Goal: Information Seeking & Learning: Learn about a topic

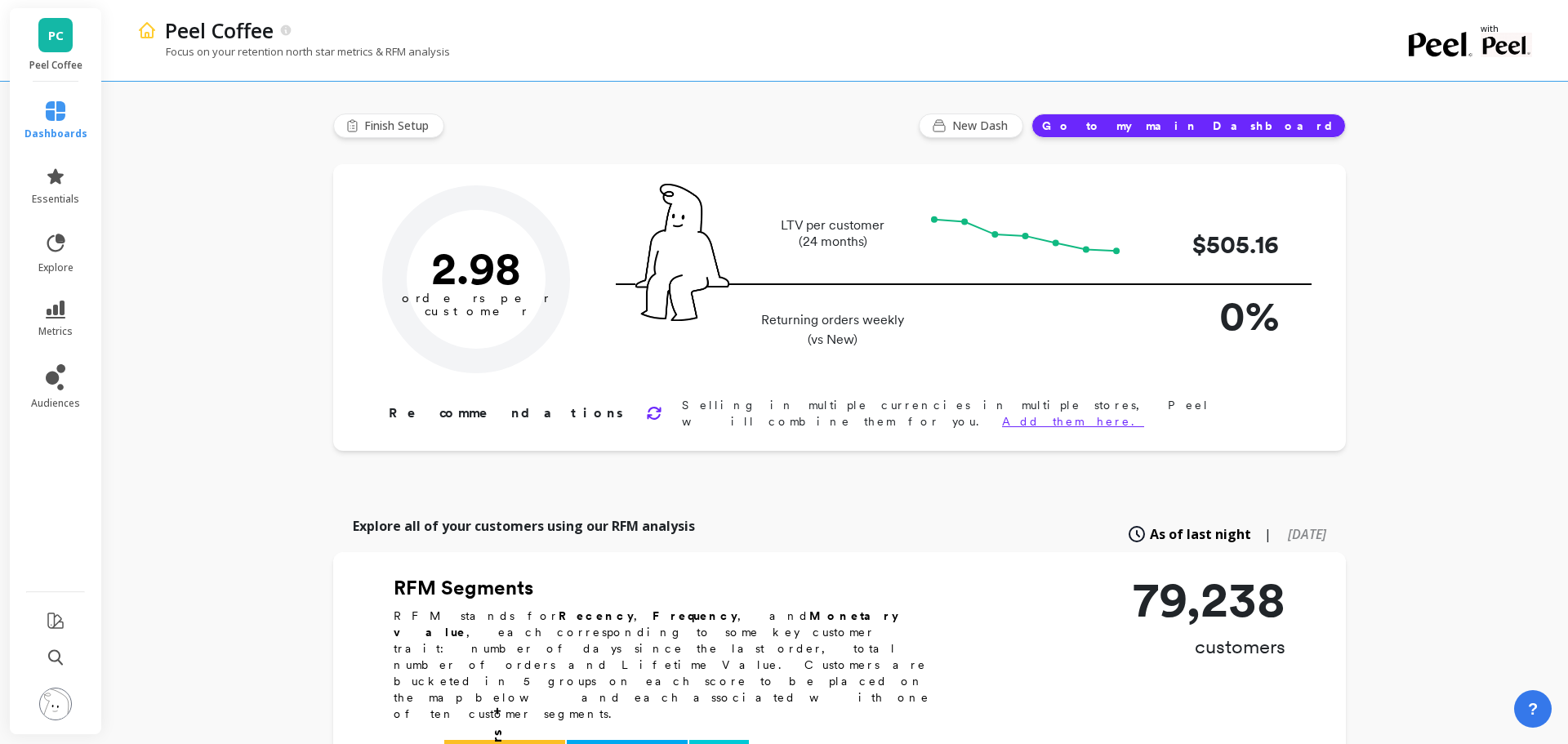
type input "Champions"
type input "8772"
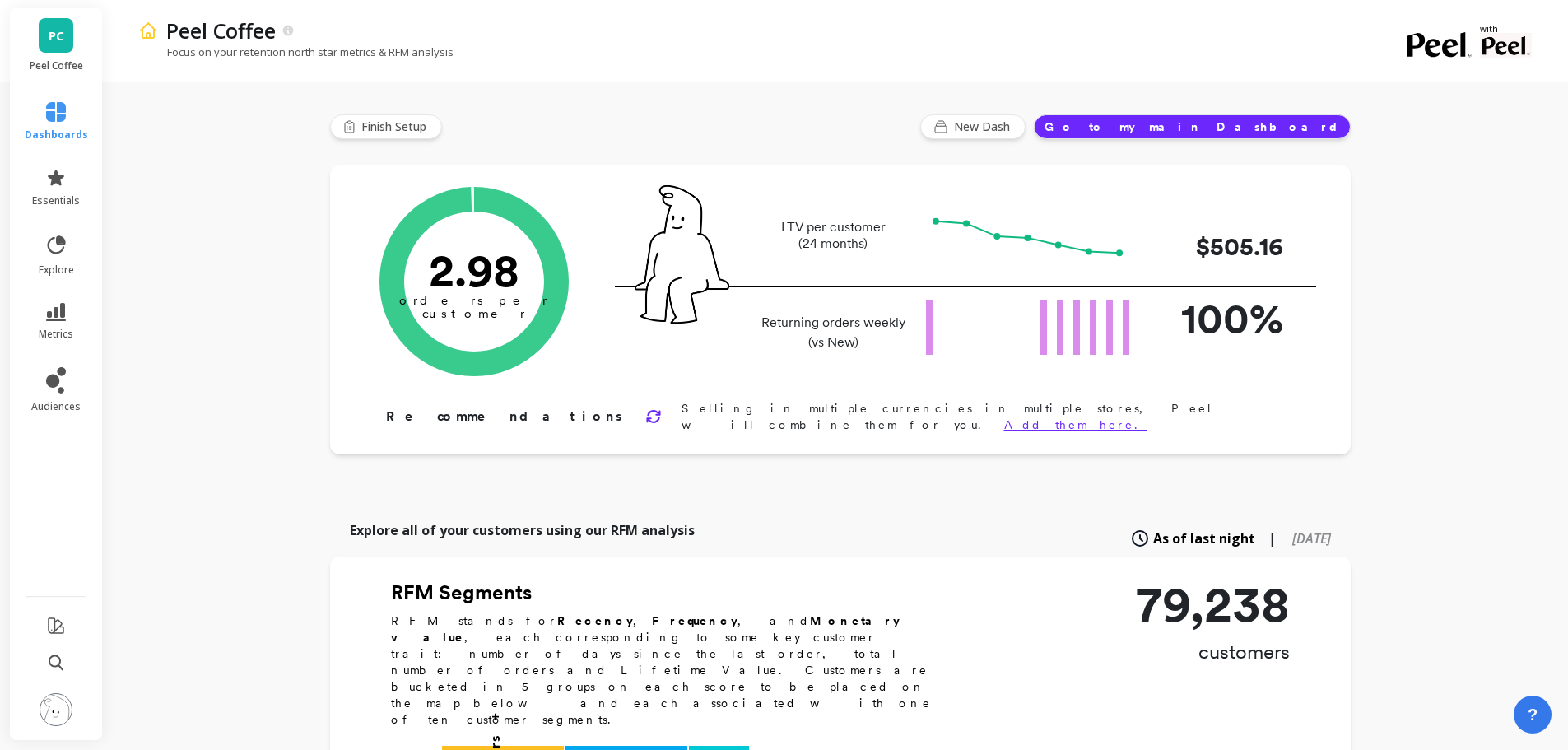
click at [65, 116] on icon at bounding box center [56, 112] width 20 height 20
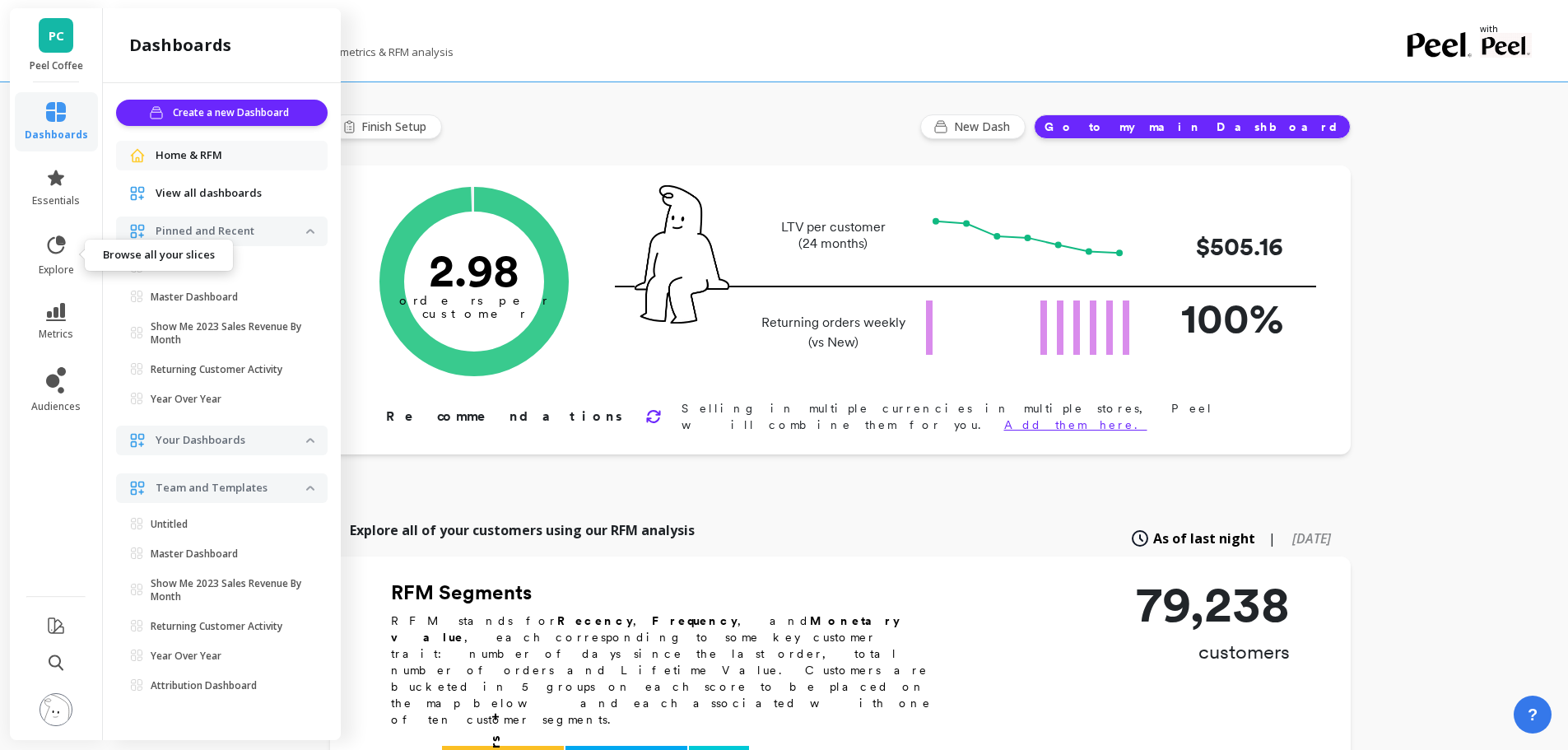
click at [66, 251] on icon at bounding box center [56, 244] width 23 height 23
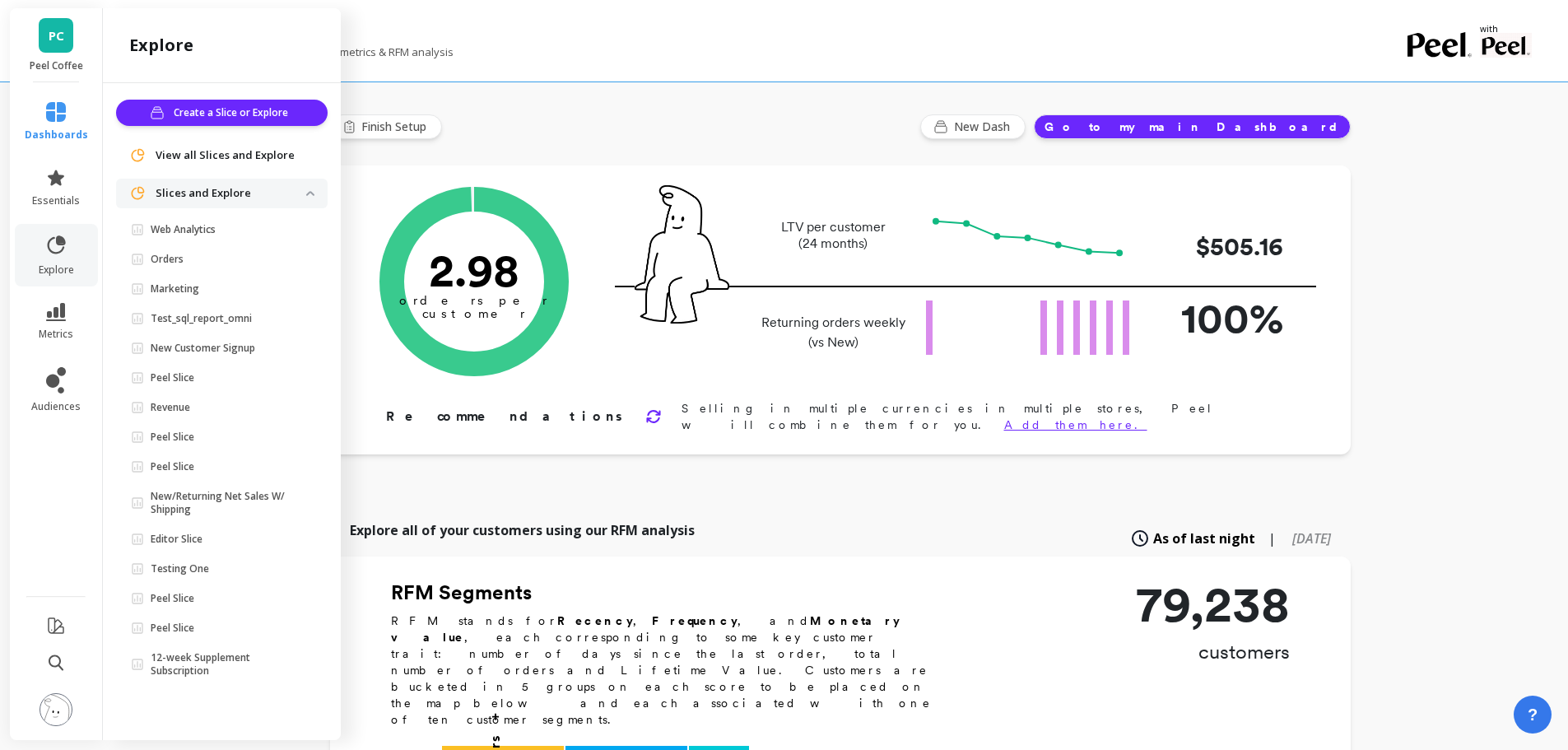
click at [214, 231] on p "Web Analytics" at bounding box center [183, 229] width 65 height 13
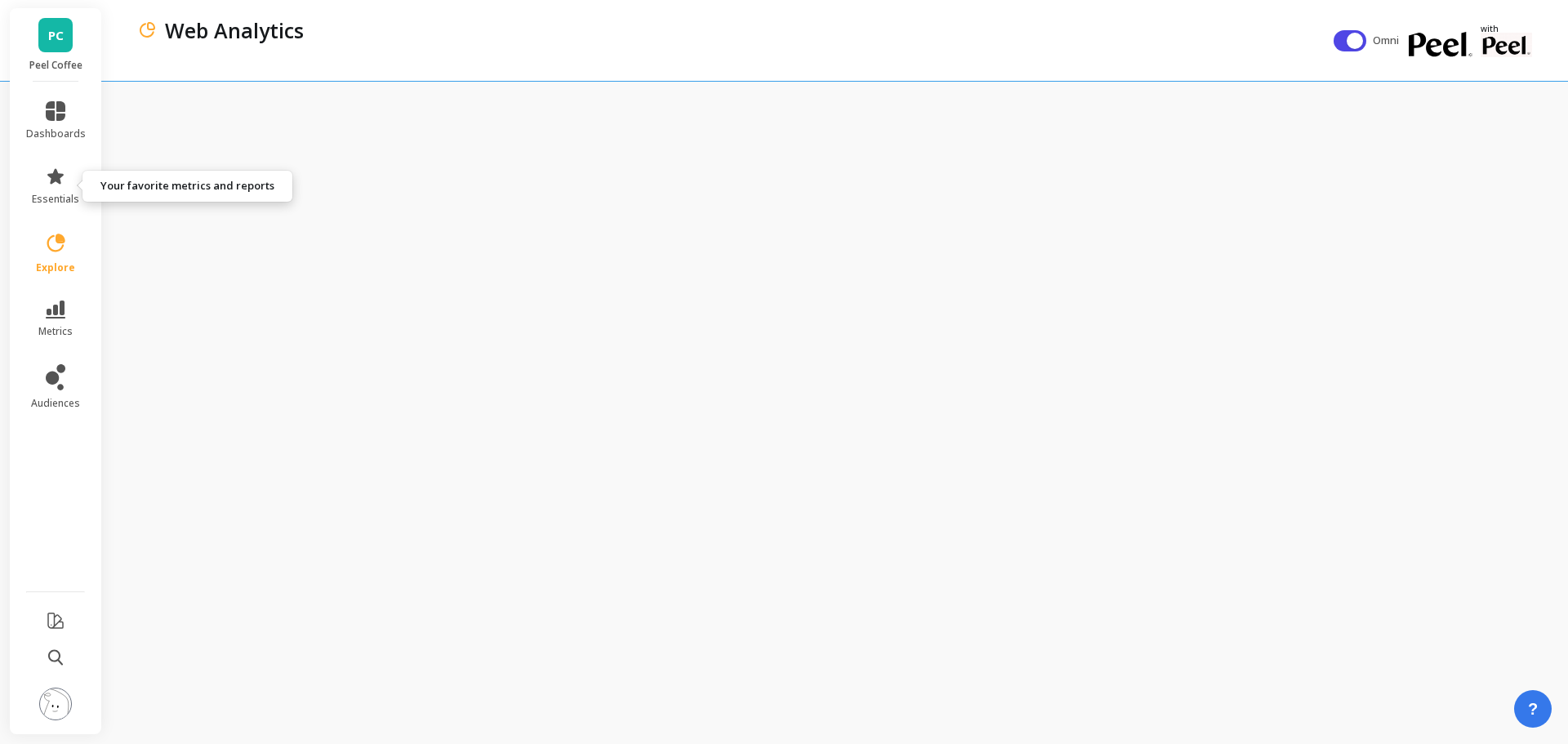
click at [53, 193] on span "essentials" at bounding box center [55, 199] width 47 height 13
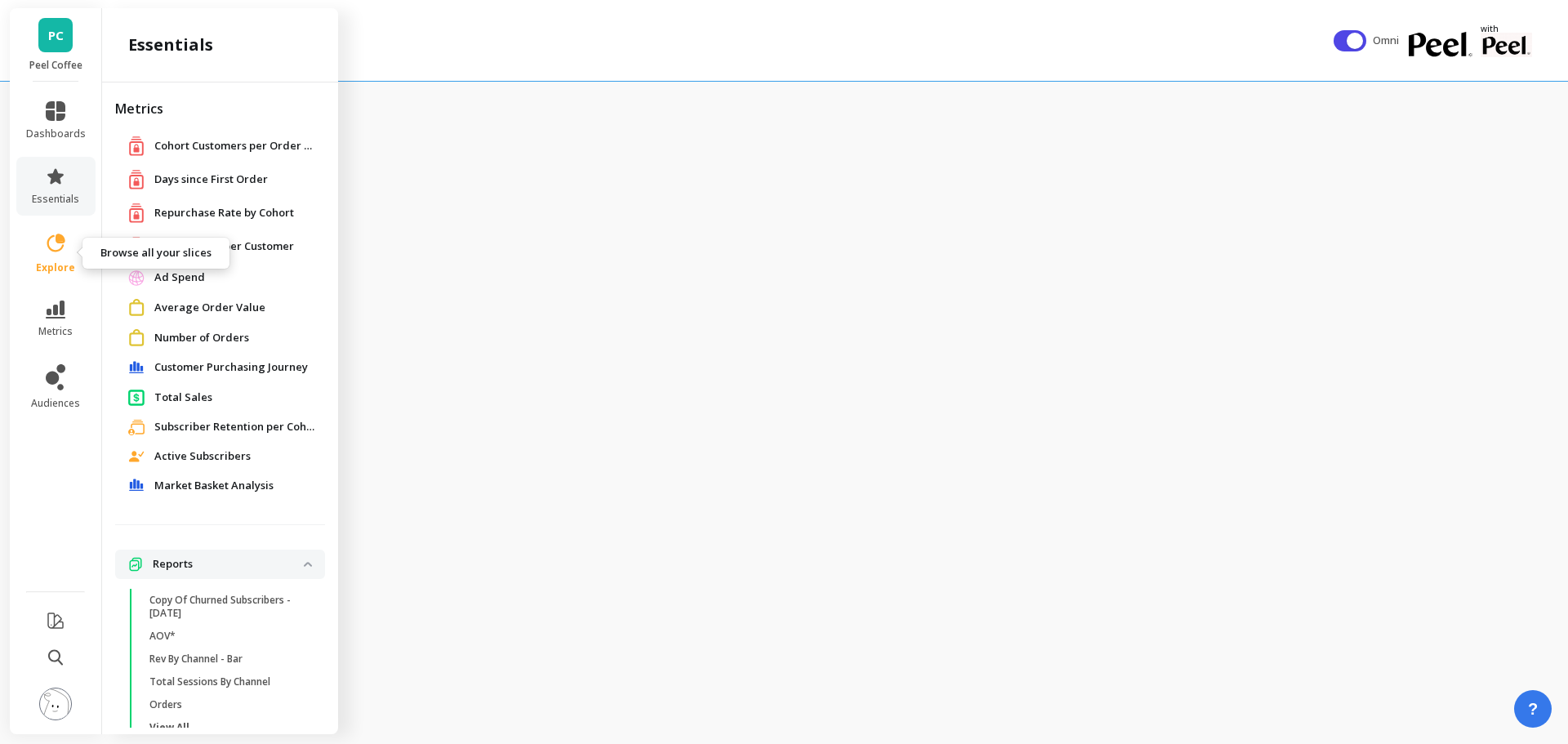
click at [50, 311] on icon at bounding box center [55, 310] width 20 height 18
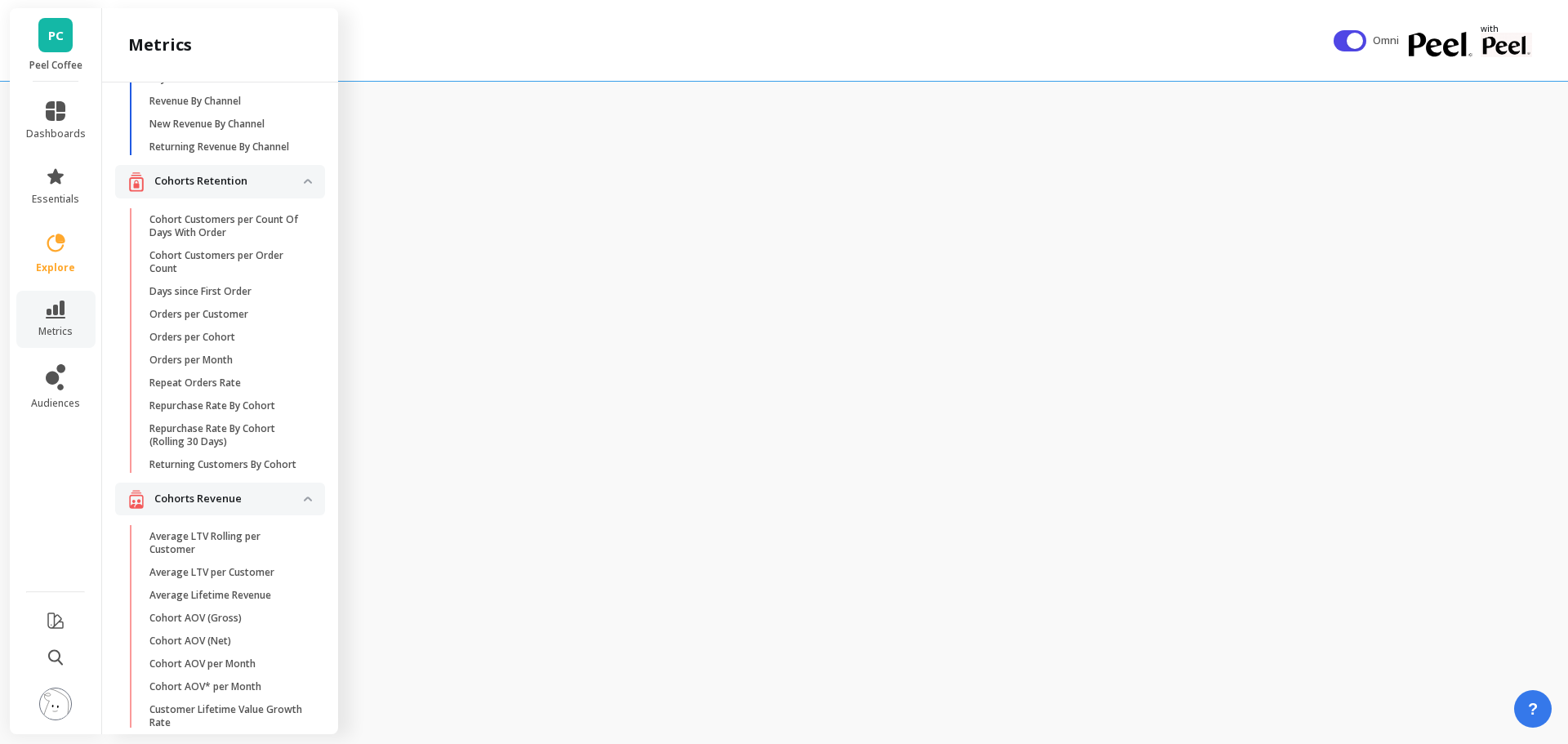
scroll to position [102, 0]
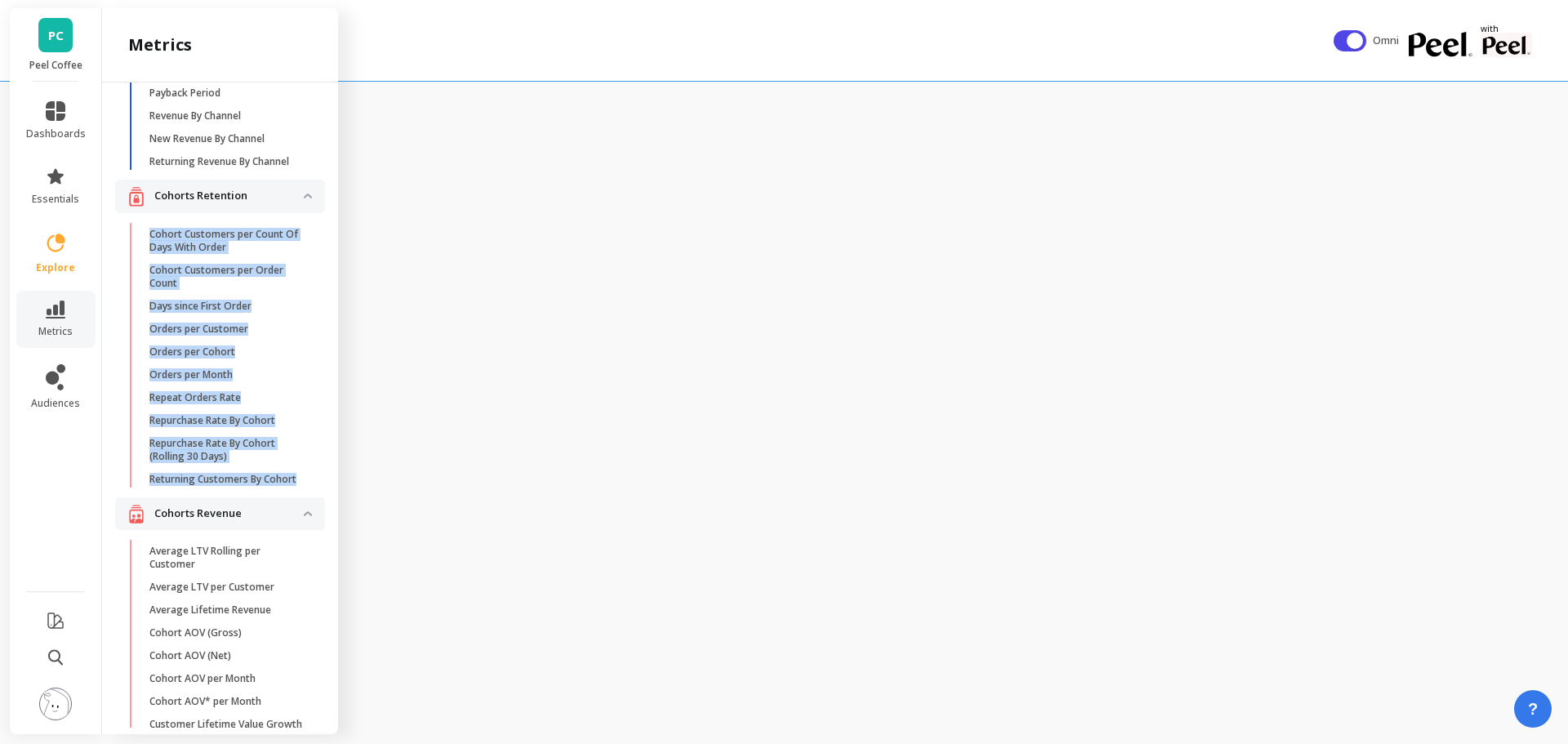
drag, startPoint x: 323, startPoint y: 507, endPoint x: 147, endPoint y: 251, distance: 310.7
click at [147, 251] on div "Attribution Attribution Dashboard Orders By Channel Payback Period Revenue By C…" at bounding box center [220, 405] width 236 height 645
copy ul "Cohort Customers per Count Of Days With Order Cohort Customers per Order Count …"
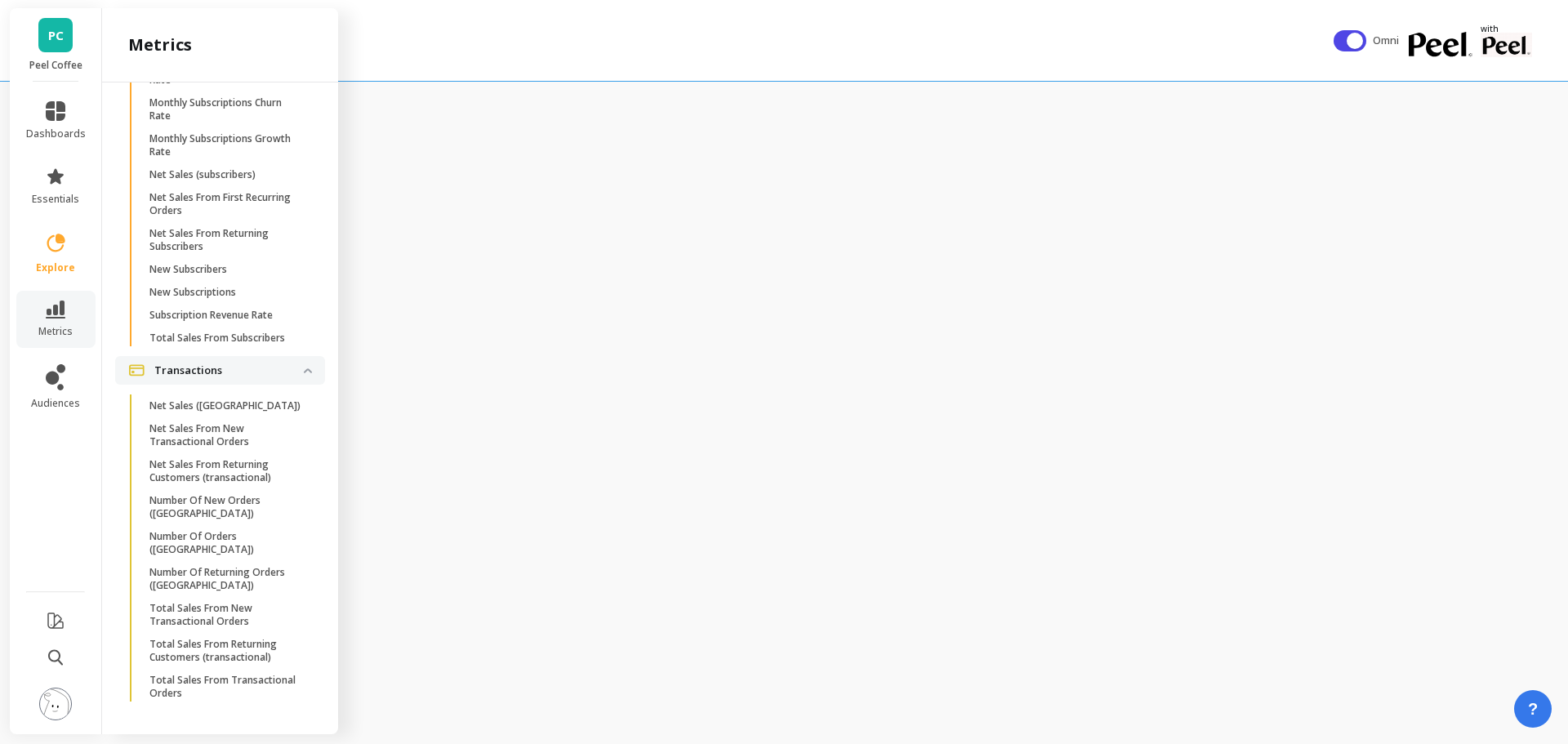
scroll to position [4603, 0]
